Goal: Book appointment/travel/reservation

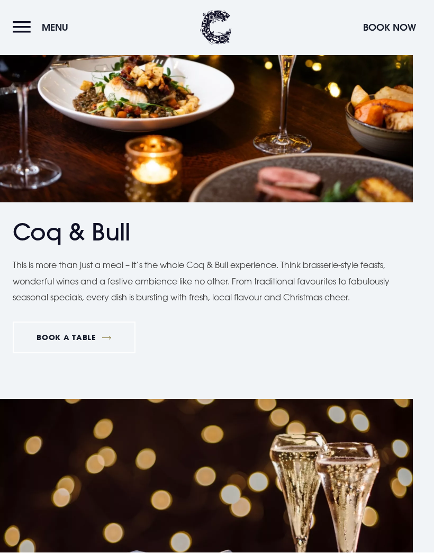
scroll to position [2323, 0]
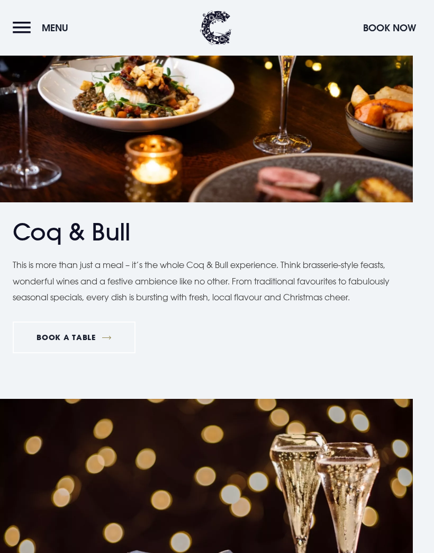
click at [98, 341] on link "BOOK A TABLE" at bounding box center [74, 337] width 123 height 32
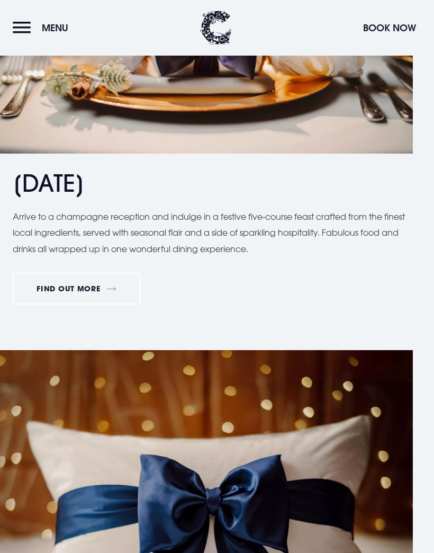
scroll to position [1427, 0]
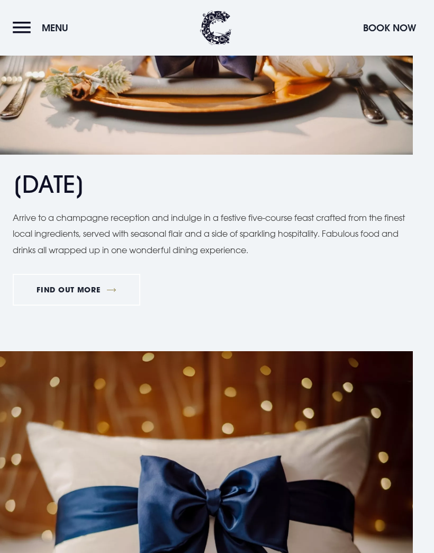
click at [94, 284] on link "FIND OUT MORE" at bounding box center [77, 290] width 128 height 32
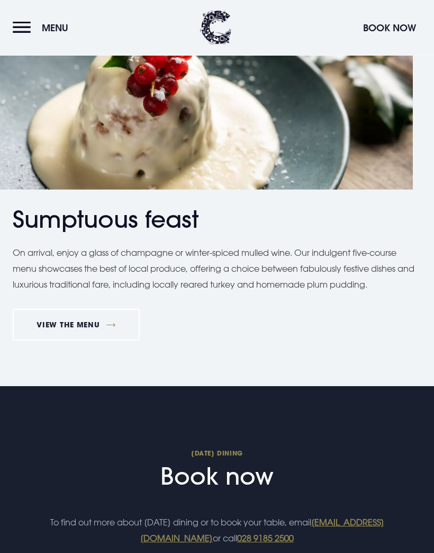
scroll to position [921, 0]
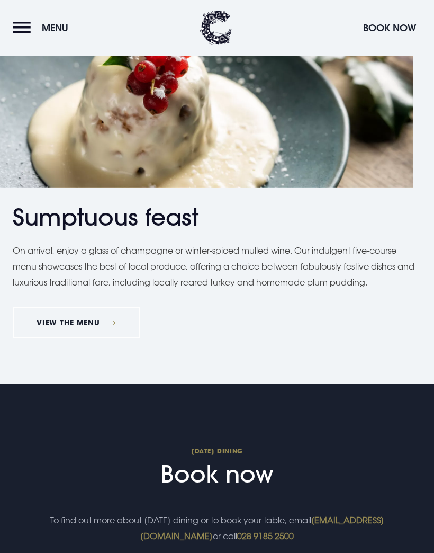
click at [87, 329] on link "VIEW THE MENU" at bounding box center [76, 322] width 127 height 32
